Goal: Find contact information: Find contact information

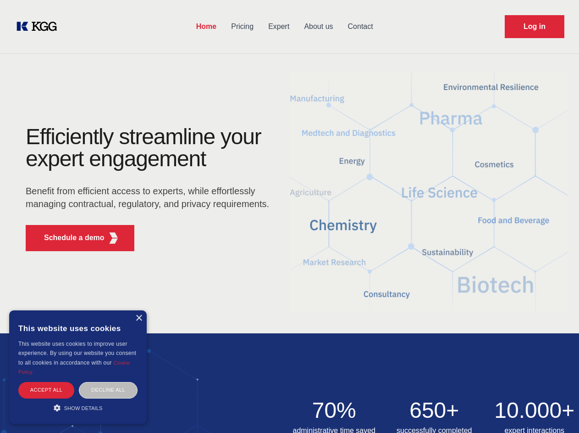
click at [289, 216] on div "Efficiently streamline your expert engagement Benefit from efficient access to …" at bounding box center [150, 192] width 279 height 133
click at [69, 238] on p "Schedule a demo" at bounding box center [74, 237] width 61 height 11
click at [139, 318] on div "× This website uses cookies This website uses cookies to improve user experienc…" at bounding box center [78, 366] width 138 height 113
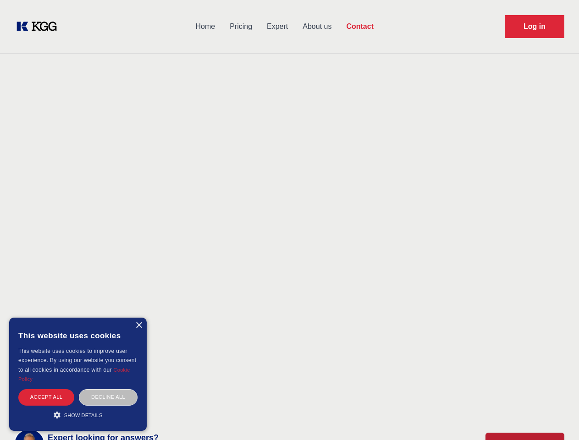
click at [46, 389] on div "Accept all" at bounding box center [46, 397] width 56 height 16
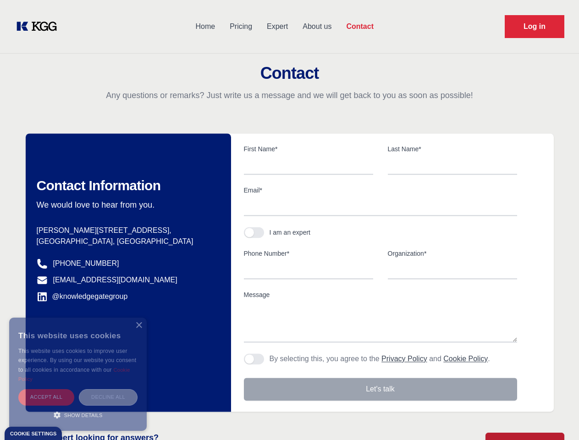
click at [108, 389] on div "Decline all" at bounding box center [108, 397] width 59 height 16
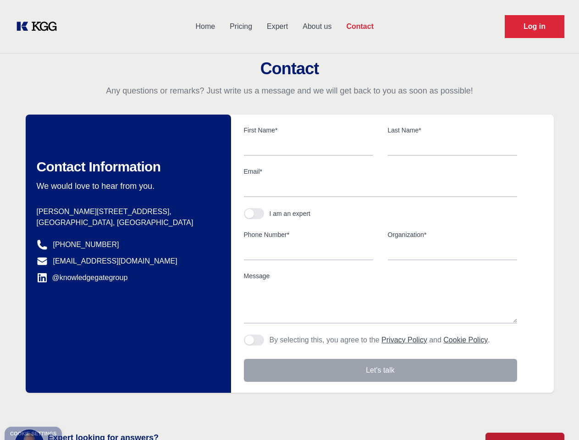
click at [78, 407] on main "Contact Any questions or remarks? Just write us a message and we will get back …" at bounding box center [289, 238] width 579 height 477
